Goal: Find specific page/section: Find specific page/section

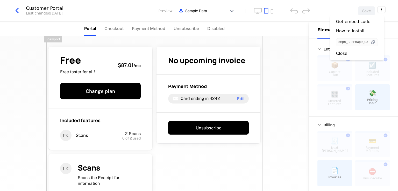
click at [372, 42] on icon "button" at bounding box center [372, 42] width 5 height 5
click at [381, 10] on html "AI NMP Development Dev Quickstart Features Features Flags Catalog Plans Add Ons…" at bounding box center [199, 95] width 398 height 191
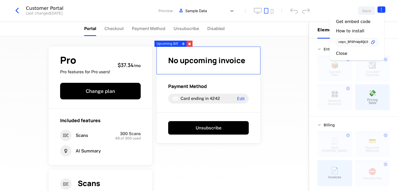
click at [381, 6] on html "AI NMP Development Dev Features Features Flags Catalog Plans Add Ons Credits Co…" at bounding box center [199, 95] width 398 height 191
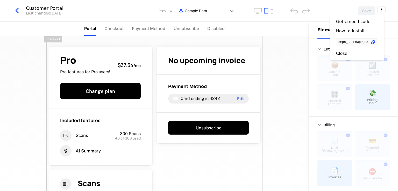
click at [17, 8] on html "AI NMP Development Dev Features Features Flags Catalog Plans Add Ons Credits Co…" at bounding box center [199, 95] width 398 height 191
click at [18, 11] on icon "button" at bounding box center [16, 10] width 9 height 9
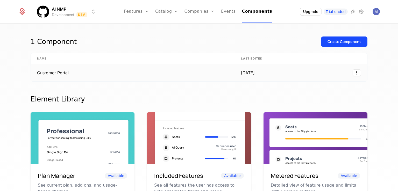
click at [121, 76] on td "Customer Portal" at bounding box center [133, 72] width 204 height 17
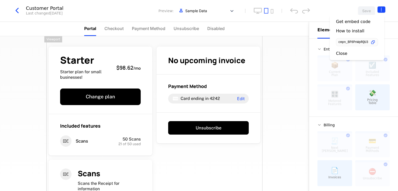
click at [383, 7] on html "AI NMP Development Dev Features Features Flags Catalog Plans Add Ons Credits Co…" at bounding box center [199, 95] width 398 height 191
click at [374, 41] on icon "button" at bounding box center [372, 42] width 5 height 5
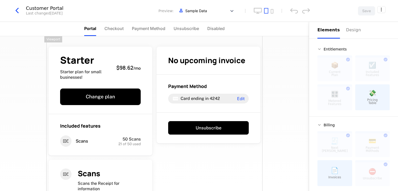
click at [192, 167] on div "Starter Starter plan for small businesses! $98.62 / mo Change plan Included fea…" at bounding box center [154, 133] width 216 height 194
